Goal: Information Seeking & Learning: Compare options

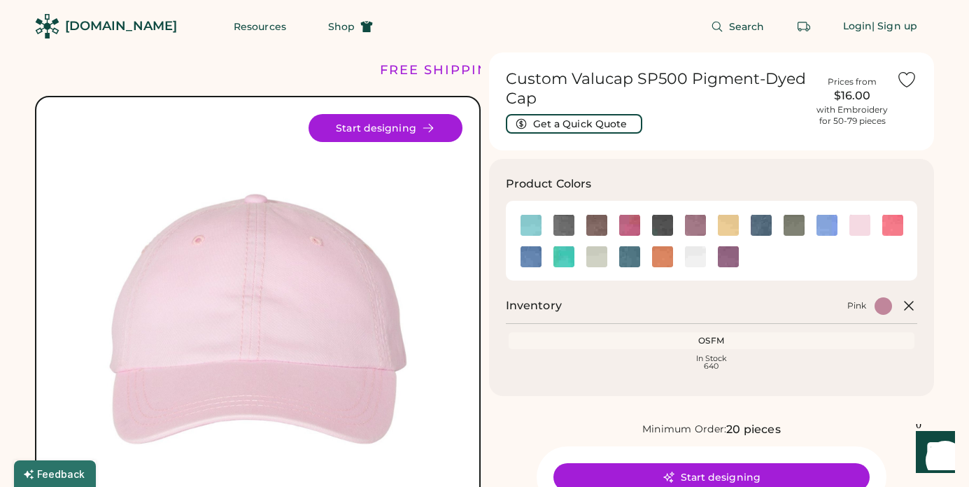
click at [529, 16] on div "Search Login | Sign up" at bounding box center [662, 26] width 544 height 52
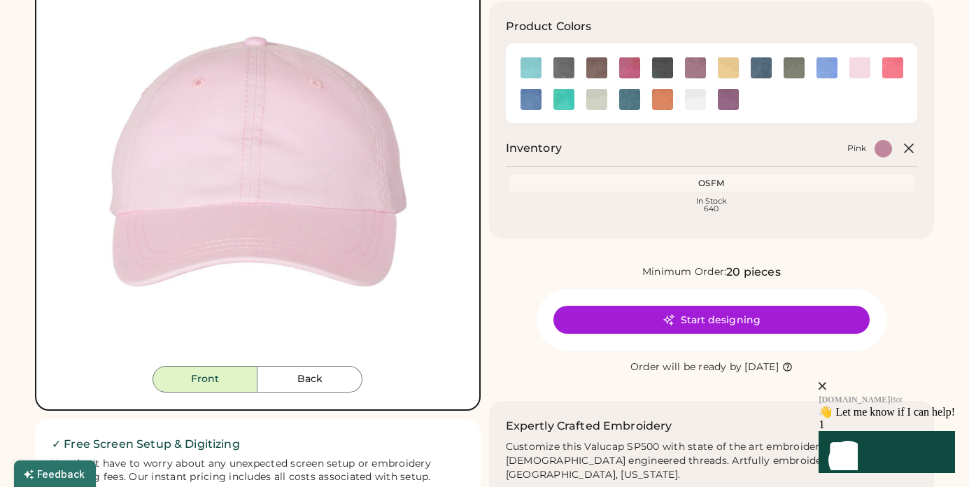
scroll to position [143, 0]
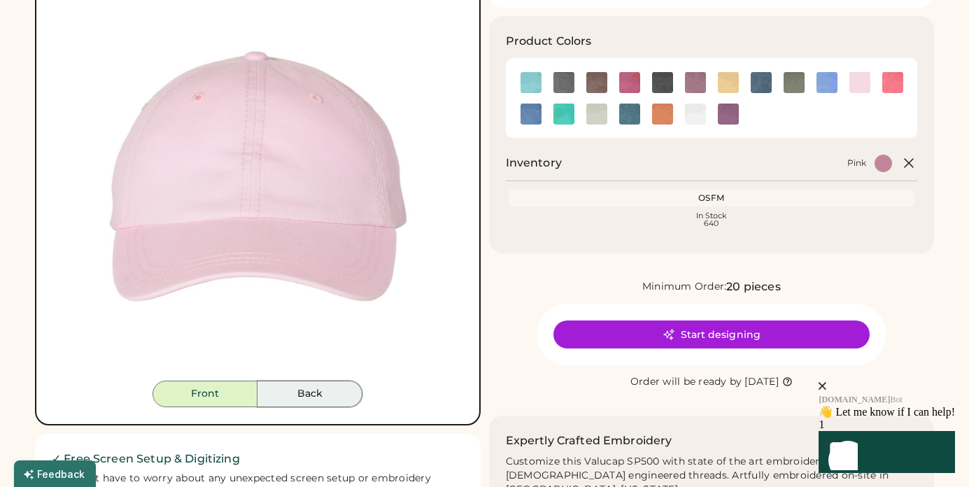
click at [309, 395] on button "Back" at bounding box center [309, 394] width 105 height 27
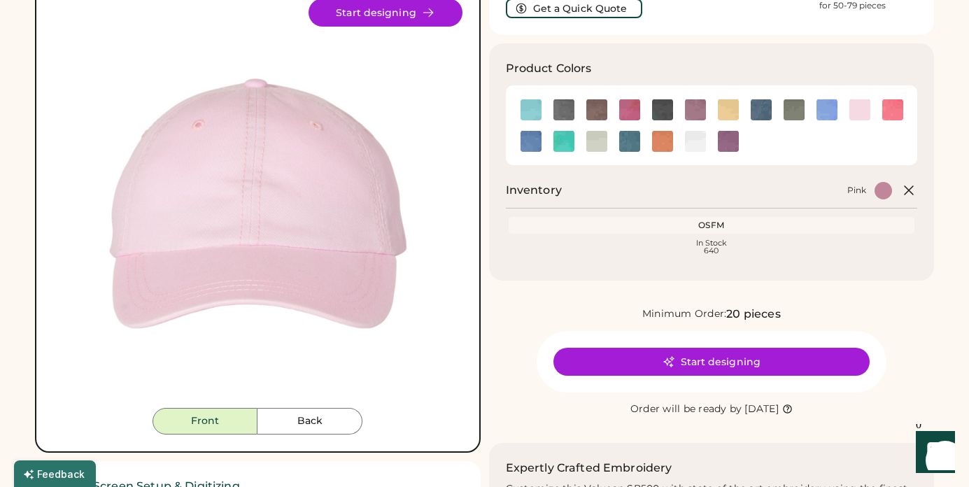
scroll to position [116, 0]
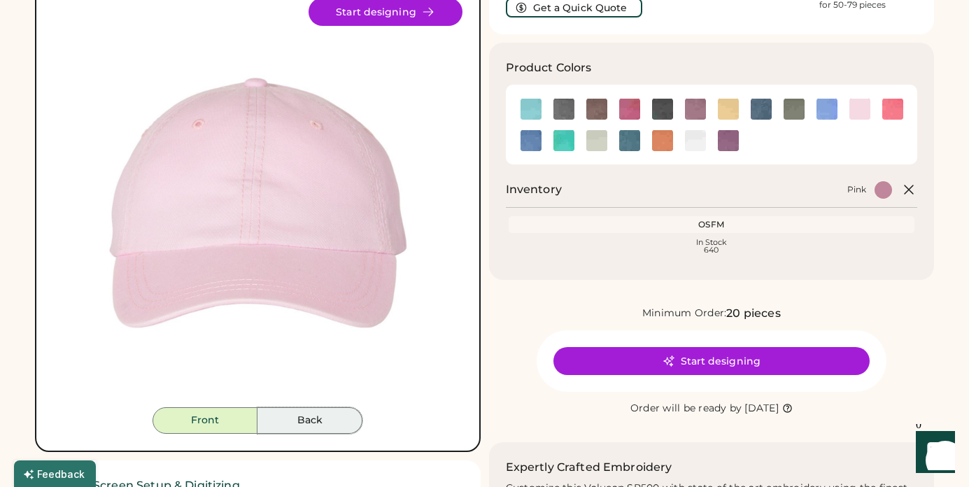
click at [309, 427] on button "Back" at bounding box center [309, 420] width 105 height 27
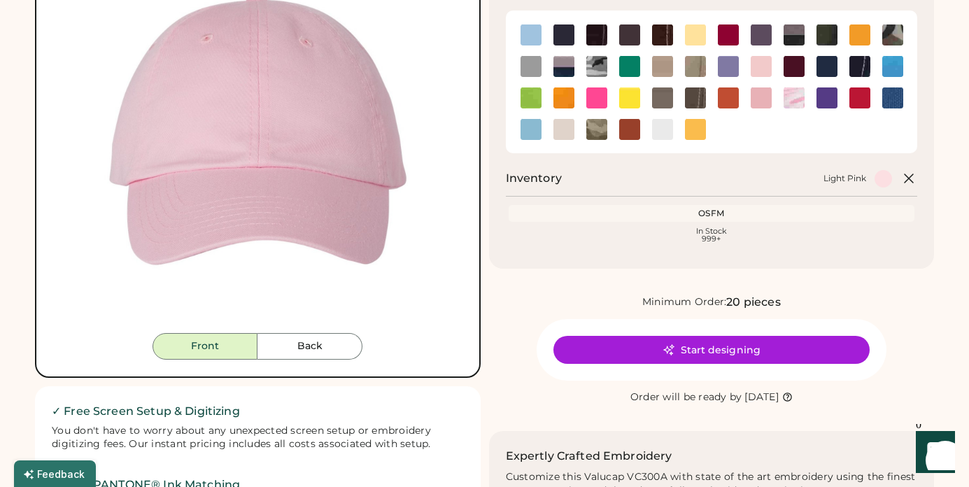
scroll to position [99, 0]
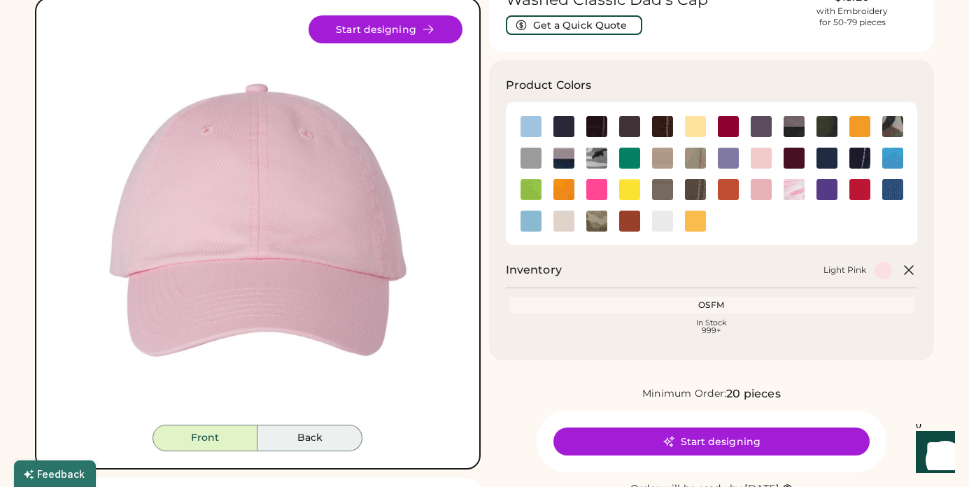
click at [311, 438] on button "Back" at bounding box center [309, 438] width 105 height 27
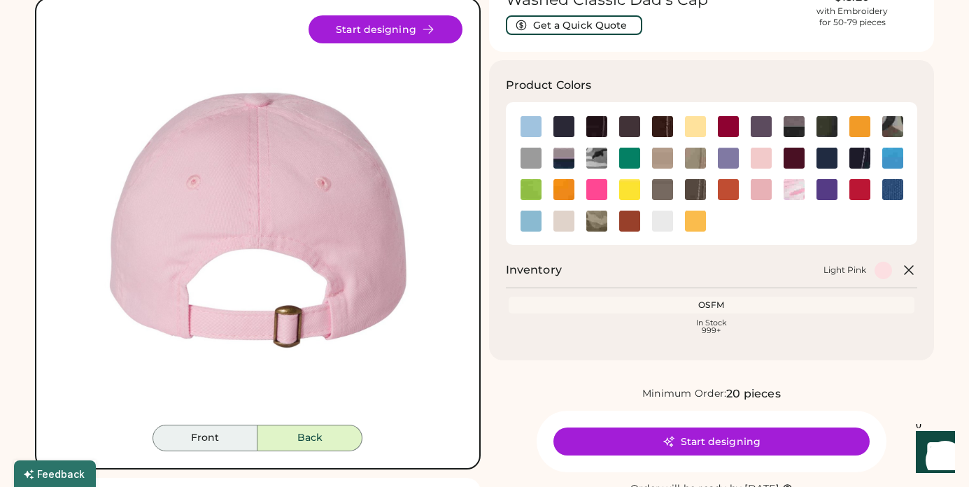
click at [212, 441] on button "Front" at bounding box center [205, 438] width 105 height 27
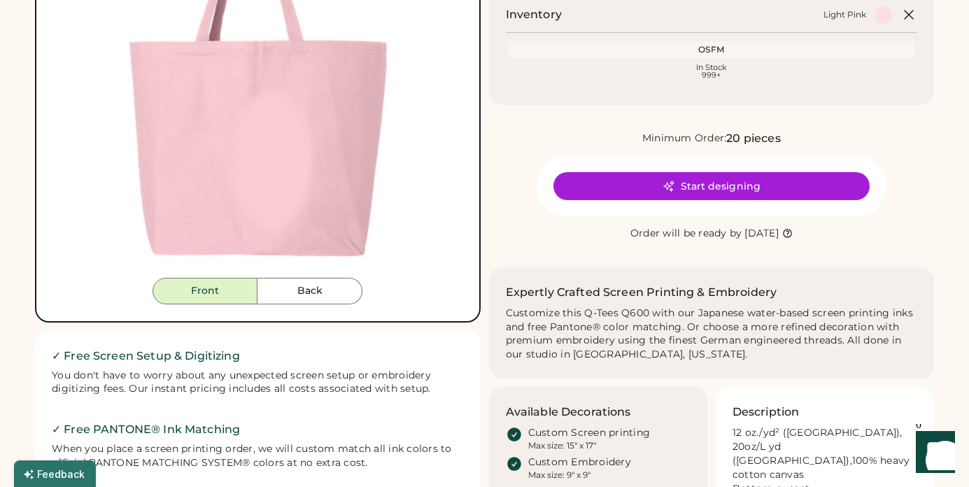
scroll to position [248, 0]
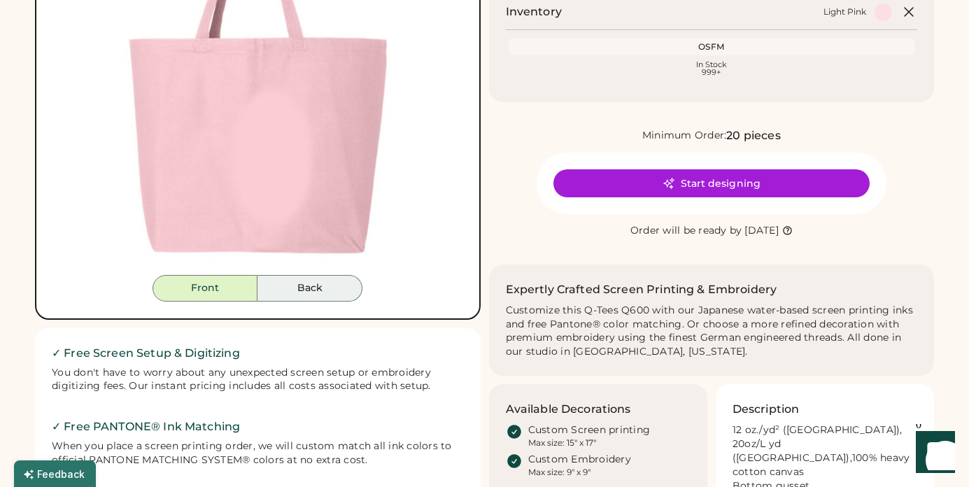
click at [301, 288] on button "Back" at bounding box center [309, 288] width 105 height 27
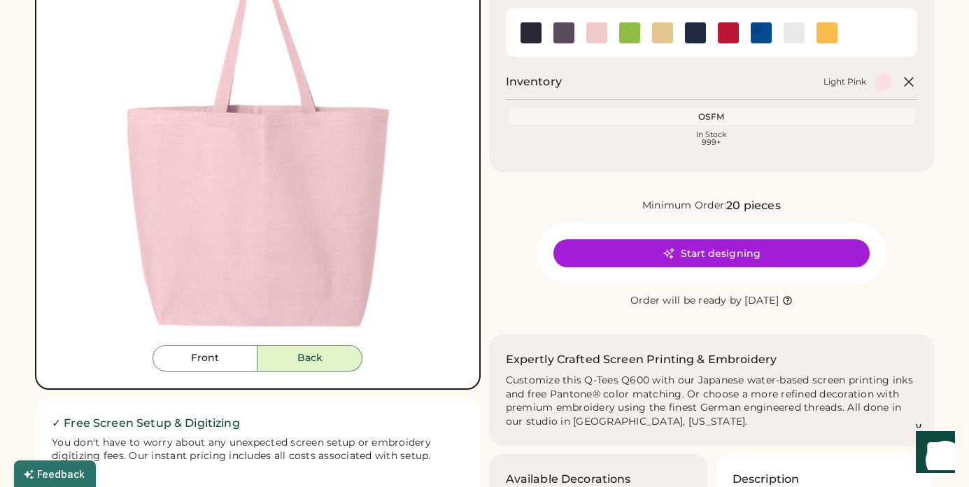
scroll to position [181, 0]
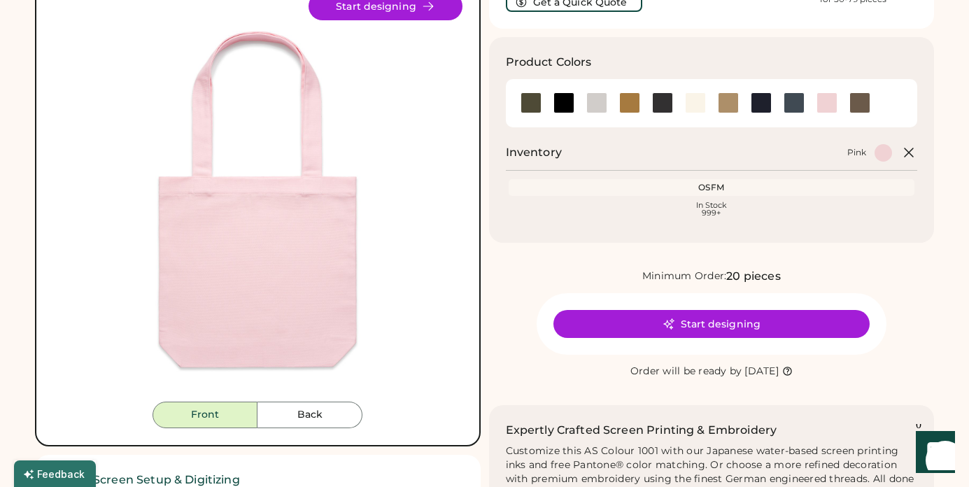
scroll to position [120, 0]
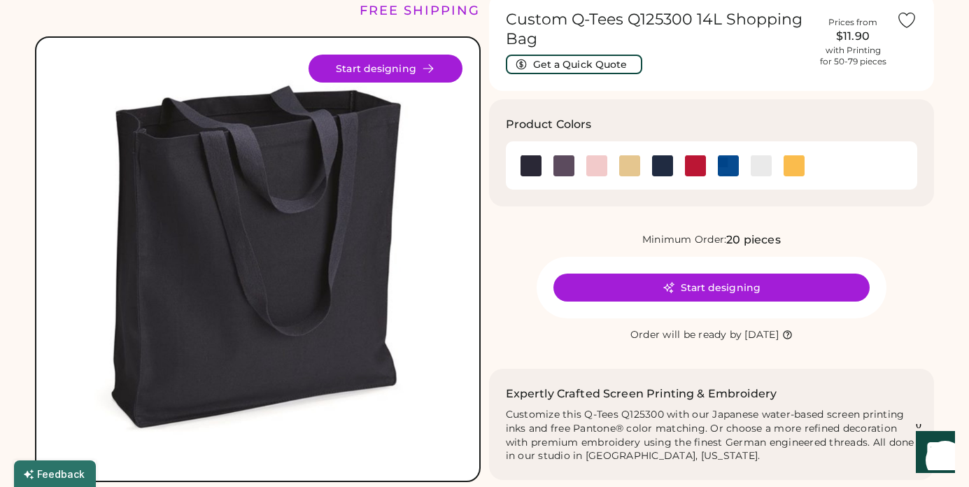
scroll to position [58, 0]
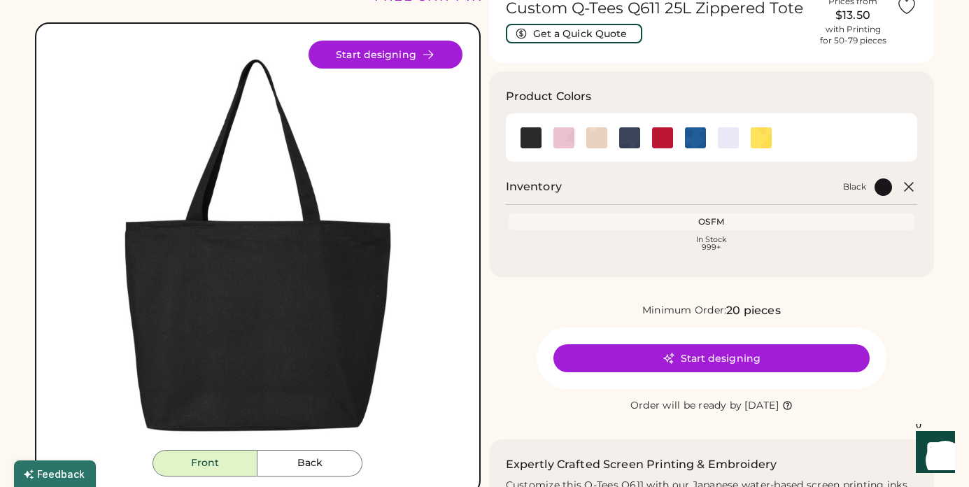
scroll to position [74, 0]
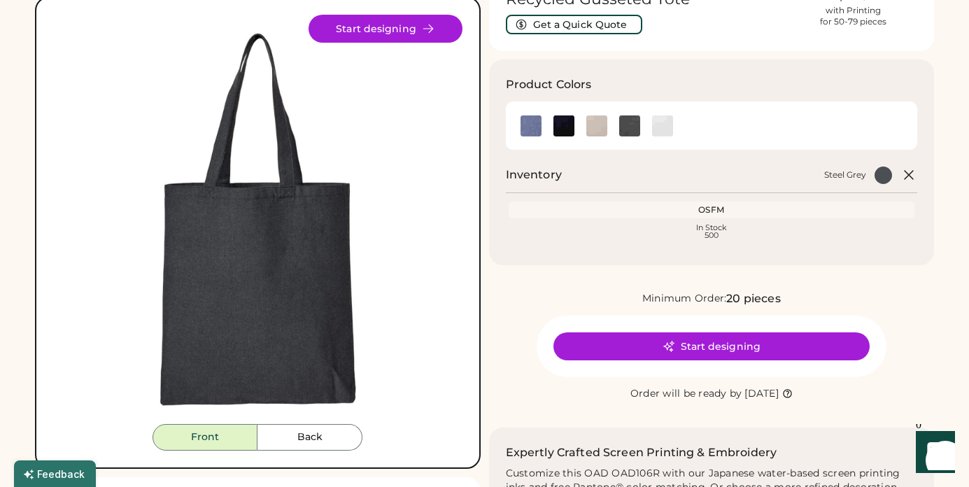
scroll to position [98, 0]
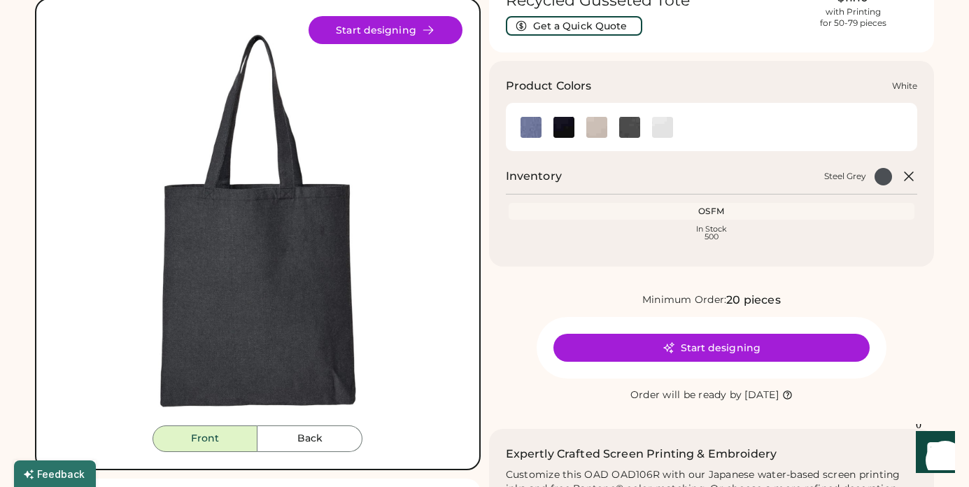
click at [659, 127] on img at bounding box center [662, 127] width 21 height 21
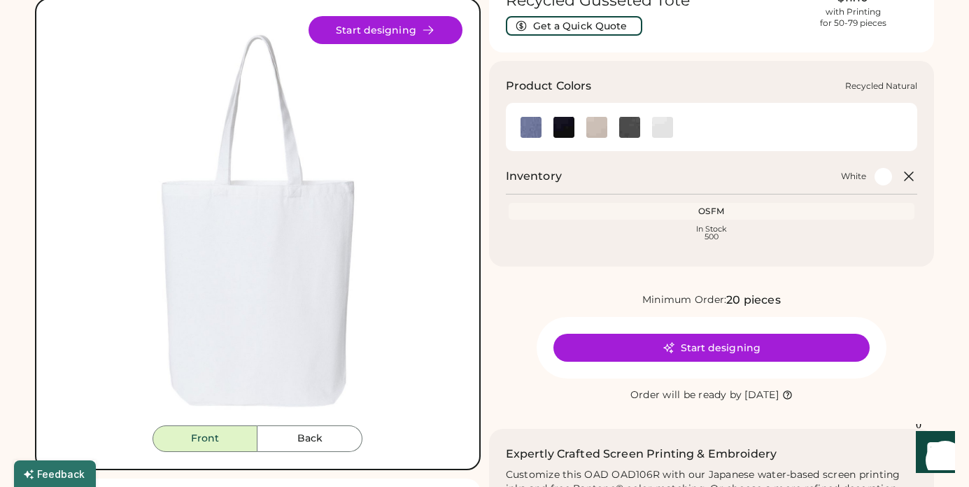
click at [592, 130] on img at bounding box center [596, 127] width 21 height 21
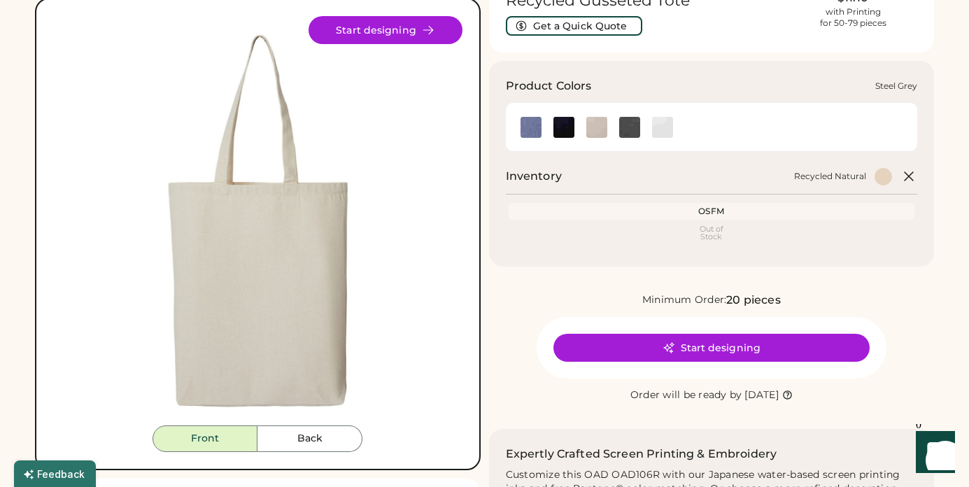
click at [625, 129] on img at bounding box center [629, 127] width 21 height 21
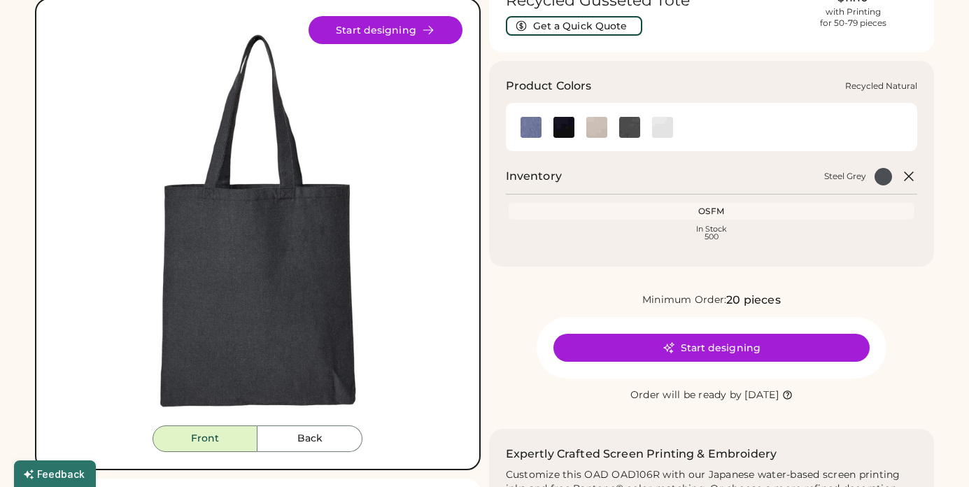
click at [594, 132] on img at bounding box center [596, 127] width 21 height 21
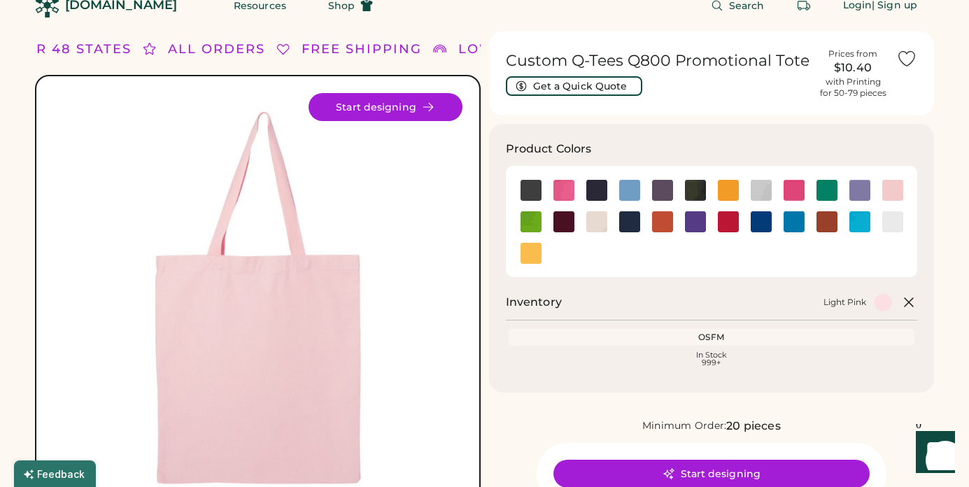
scroll to position [17, 0]
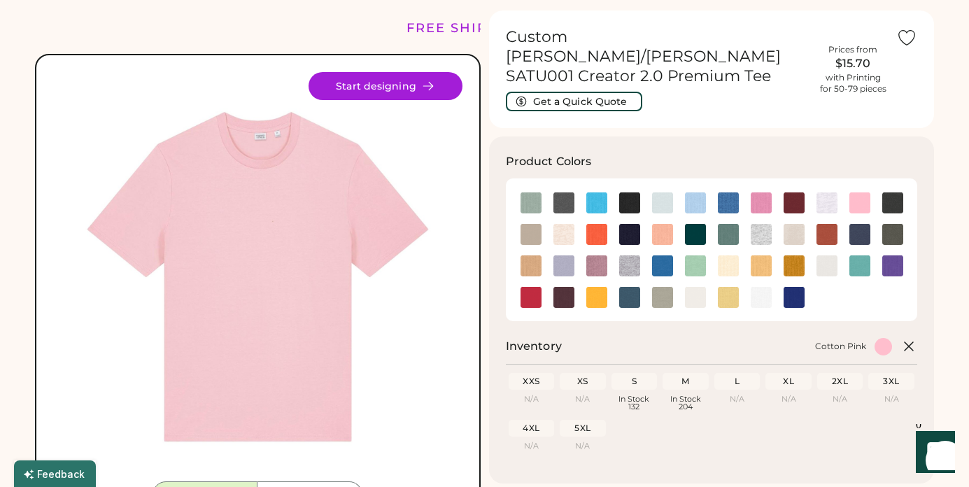
scroll to position [43, 0]
click at [691, 192] on img at bounding box center [695, 202] width 21 height 21
